Goal: Transaction & Acquisition: Subscribe to service/newsletter

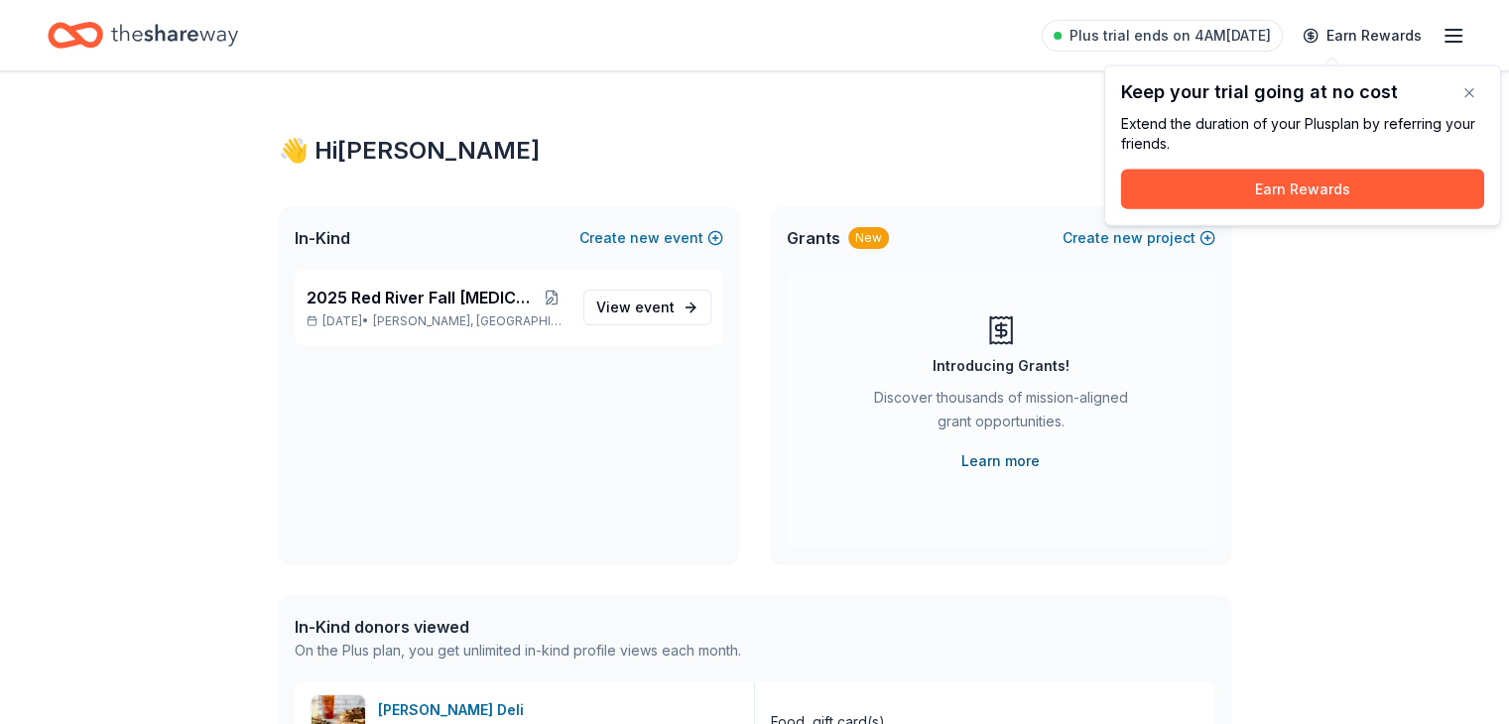
click at [1018, 465] on link "Learn more" at bounding box center [1001, 461] width 78 height 24
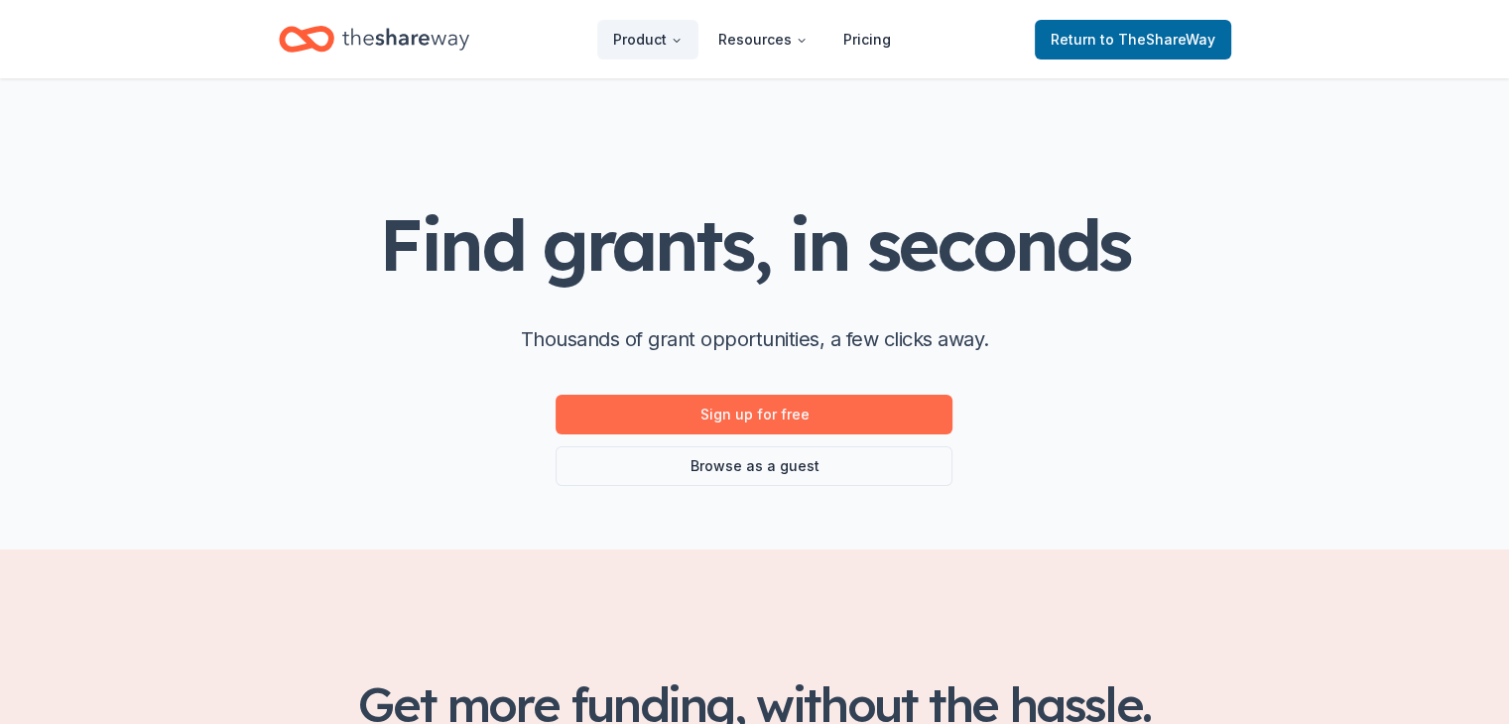
click at [802, 403] on link "Sign up for free" at bounding box center [754, 415] width 397 height 40
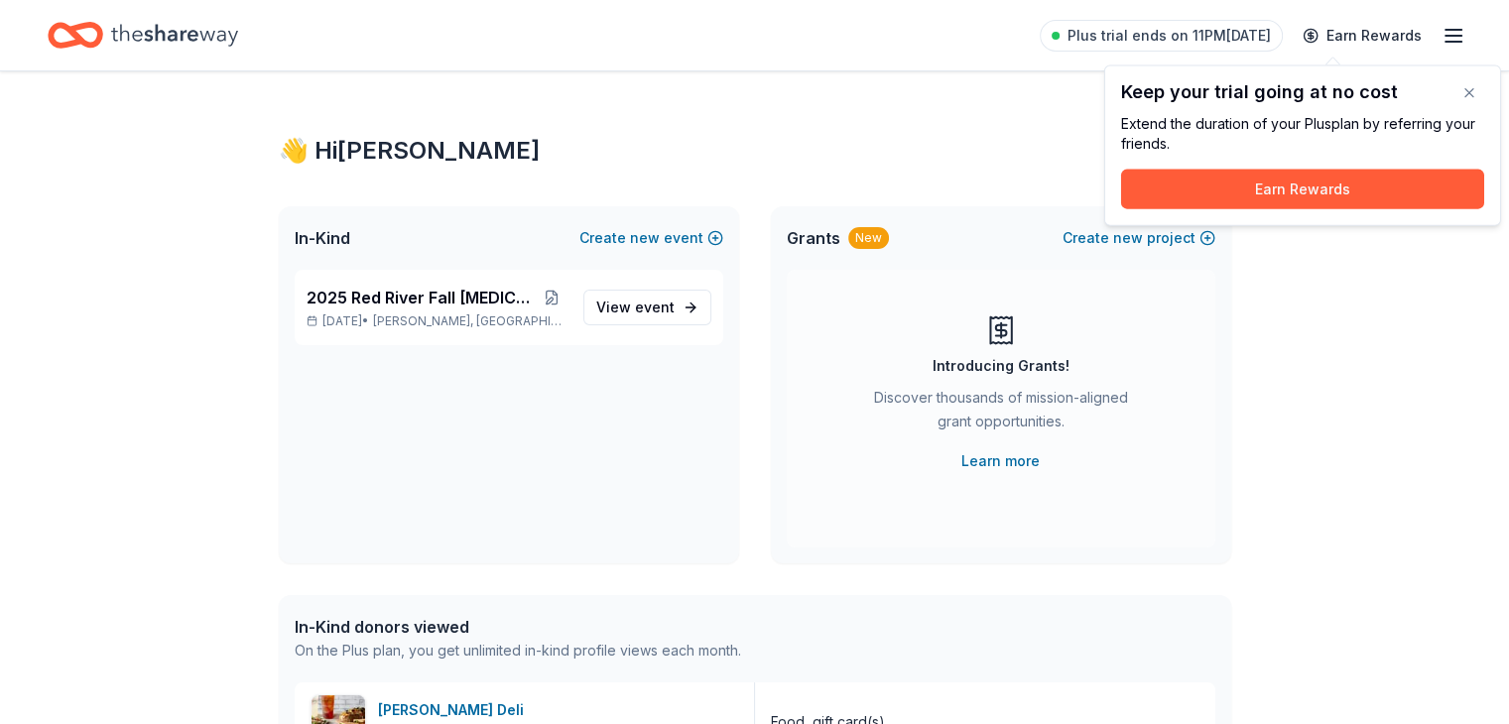
click at [1442, 33] on icon "button" at bounding box center [1454, 36] width 24 height 24
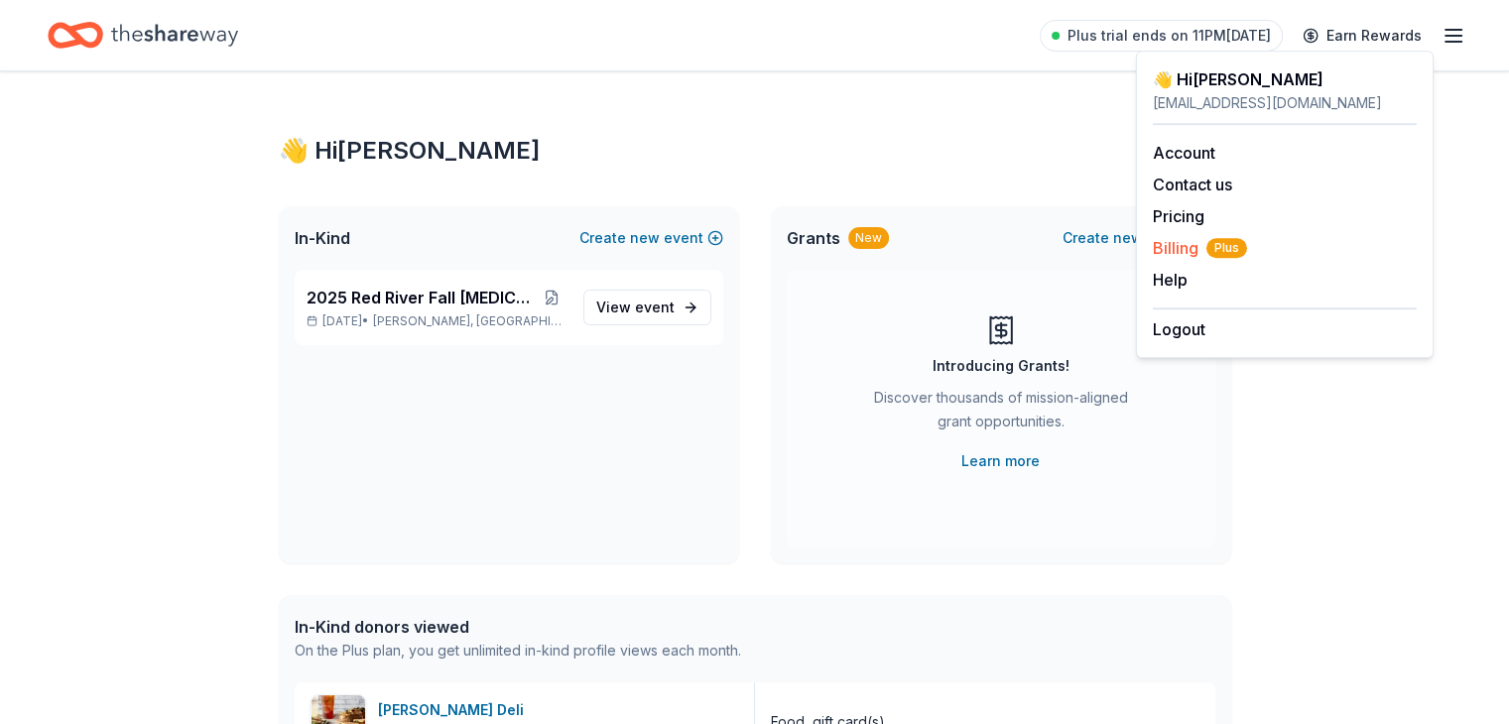
click at [1183, 250] on span "Billing Plus" at bounding box center [1200, 248] width 94 height 24
